Goal: Task Accomplishment & Management: Manage account settings

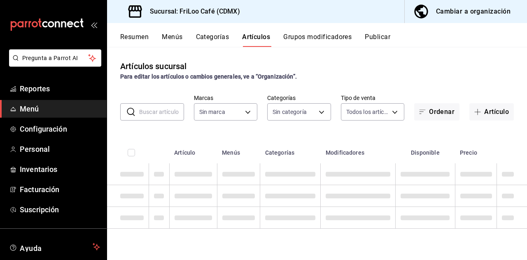
type input "e4bdba6b-3afc-4633-b0eb-b84fb118c14c"
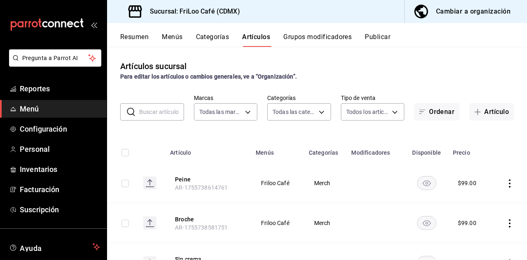
type input "2e7e67ed-5f2b-4130-9a84-70ff600273ad,dbe13013-e321-4a4b-a4f1-56a3aaec2584,08f8b…"
click at [153, 113] on input "text" at bounding box center [161, 112] width 45 height 16
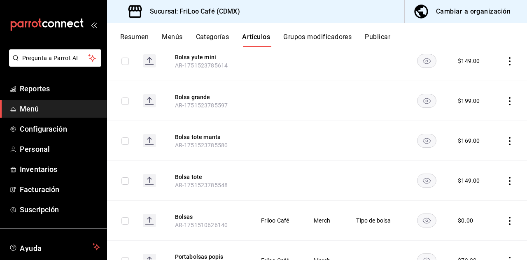
scroll to position [39, 0]
type input "Bolsa"
click at [184, 213] on button "Bolsas" at bounding box center [208, 217] width 66 height 8
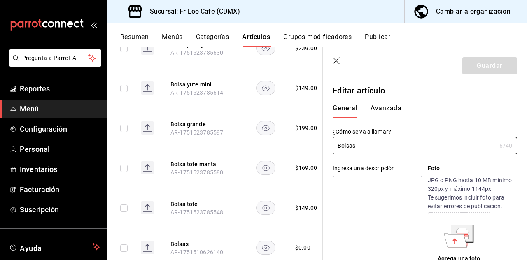
type input "$0.00"
radio input "false"
radio input "true"
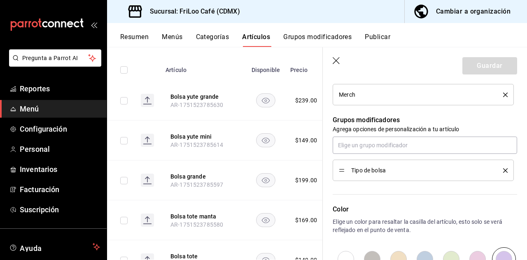
scroll to position [66, 0]
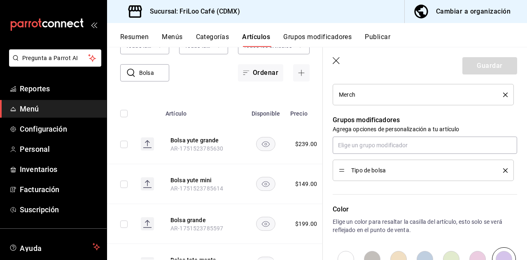
click at [335, 58] on icon "button" at bounding box center [336, 61] width 8 height 8
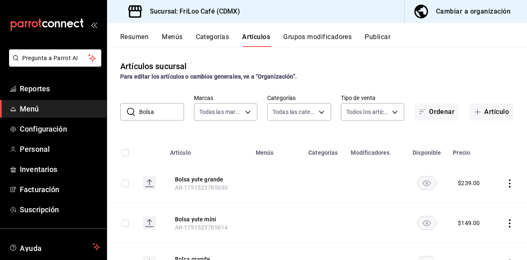
click at [343, 64] on body "Pregunta a Parrot AI Reportes Menú Configuración Personal Inventarios Facturaci…" at bounding box center [263, 130] width 527 height 260
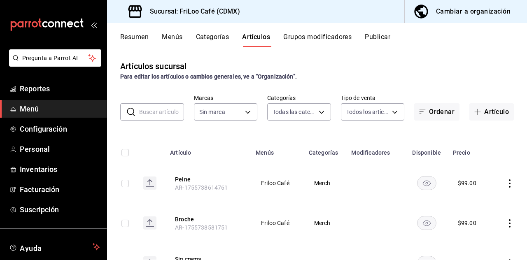
click at [326, 35] on button "Grupos modificadores" at bounding box center [317, 40] width 68 height 14
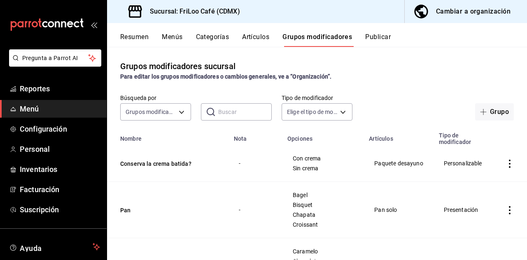
click at [155, 113] on body "Pregunta a Parrot AI Reportes Menú Configuración Personal Inventarios Facturaci…" at bounding box center [263, 130] width 527 height 260
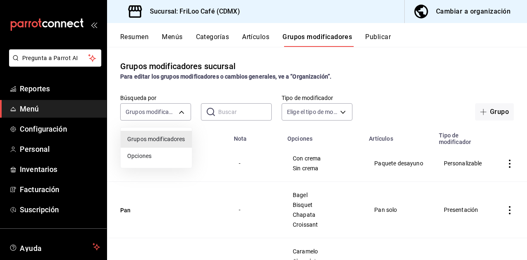
click at [227, 110] on div at bounding box center [263, 130] width 527 height 260
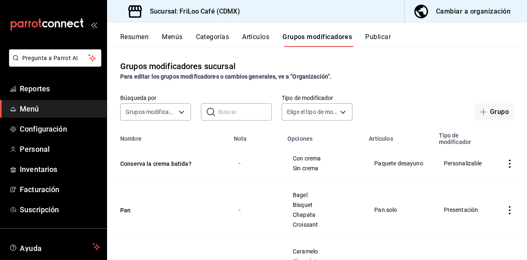
click at [231, 114] on input "text" at bounding box center [244, 112] width 53 height 16
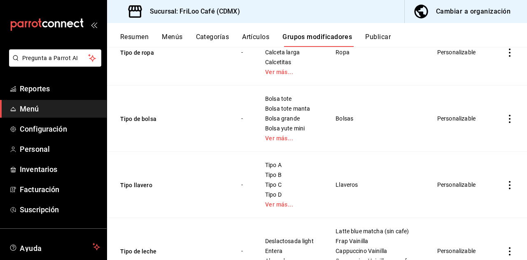
scroll to position [252, 0]
type input "Tipo"
click at [131, 117] on button "Tipo de bolsa" at bounding box center [169, 119] width 99 height 8
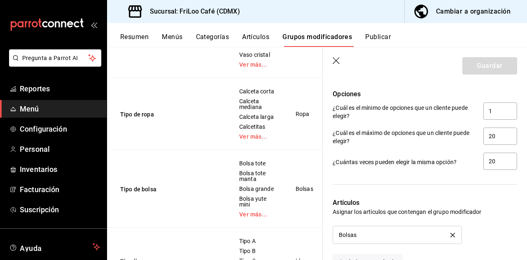
scroll to position [531, 0]
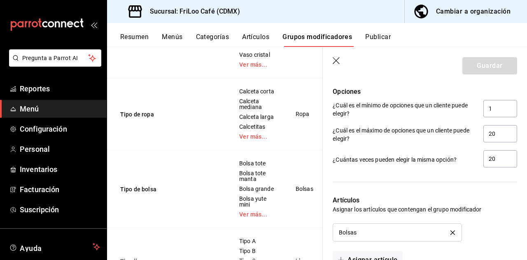
click at [336, 58] on icon "button" at bounding box center [336, 61] width 8 height 8
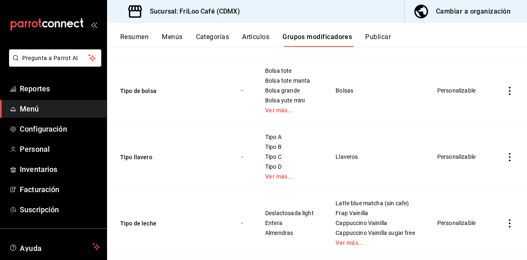
scroll to position [285, 0]
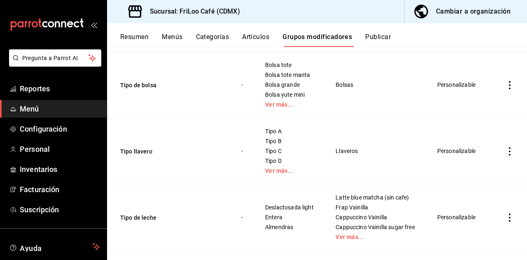
click at [150, 85] on button "Tipo de bolsa" at bounding box center [169, 85] width 99 height 8
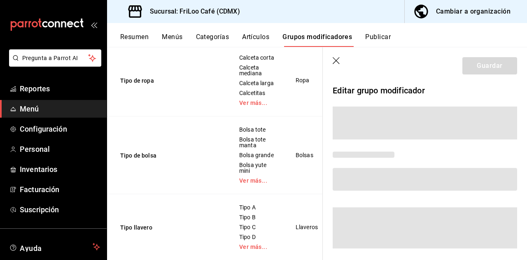
click at [338, 63] on icon "button" at bounding box center [336, 61] width 8 height 8
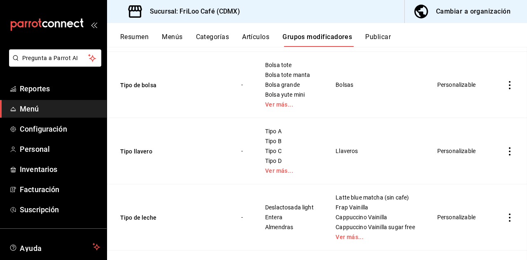
scroll to position [265, 0]
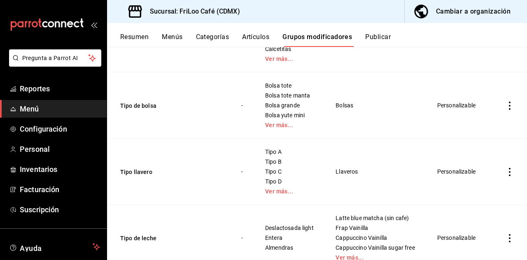
click at [146, 103] on button "Tipo de bolsa" at bounding box center [169, 106] width 99 height 8
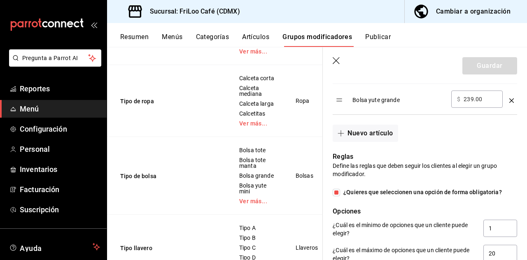
scroll to position [409, 0]
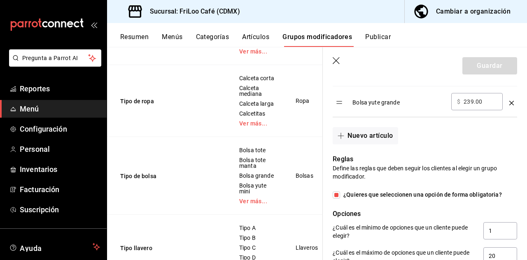
click at [356, 134] on button "Nuevo artículo" at bounding box center [364, 135] width 65 height 17
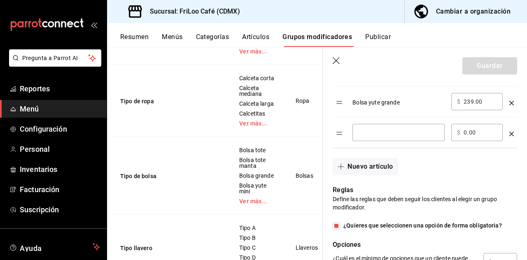
click at [378, 128] on input "optionsTable" at bounding box center [398, 132] width 81 height 8
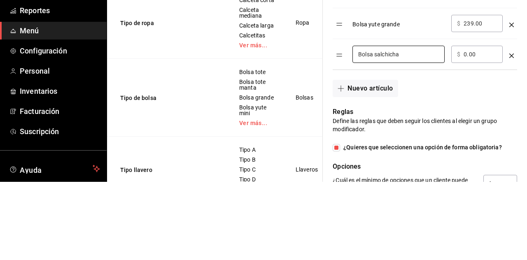
type input "Bolsa salchicha"
click at [476, 131] on input "0.00" at bounding box center [479, 132] width 33 height 8
type input "0.00"
type input "219.00"
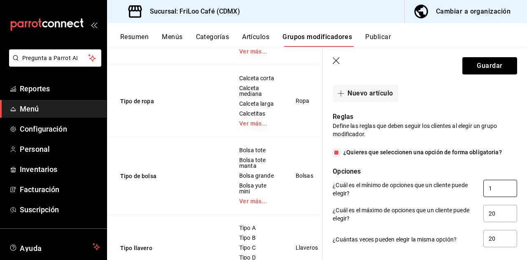
scroll to position [484, 0]
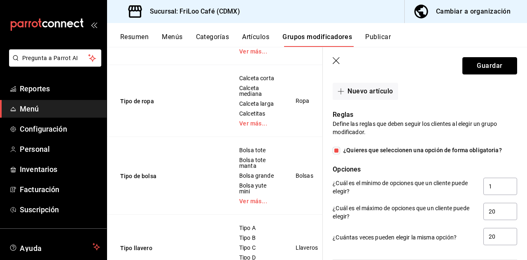
click at [487, 57] on button "Guardar" at bounding box center [489, 65] width 55 height 17
